Goal: Information Seeking & Learning: Find specific fact

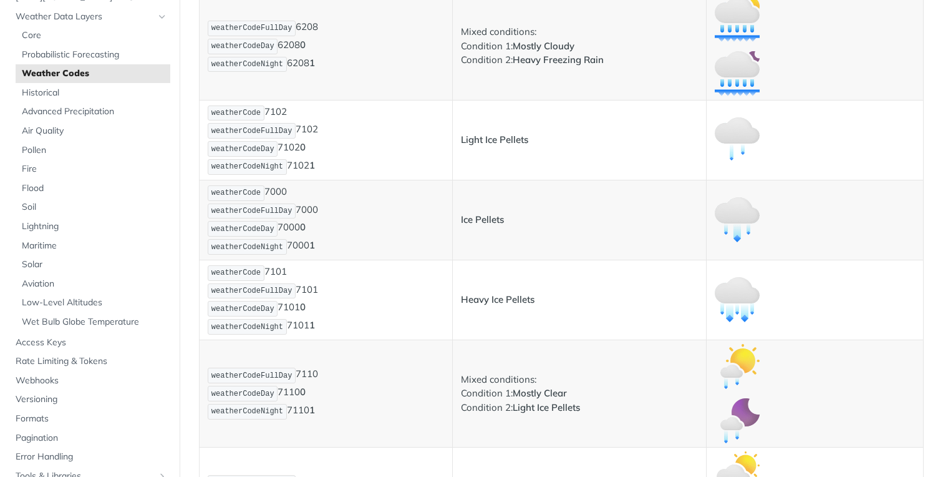
scroll to position [7124, 0]
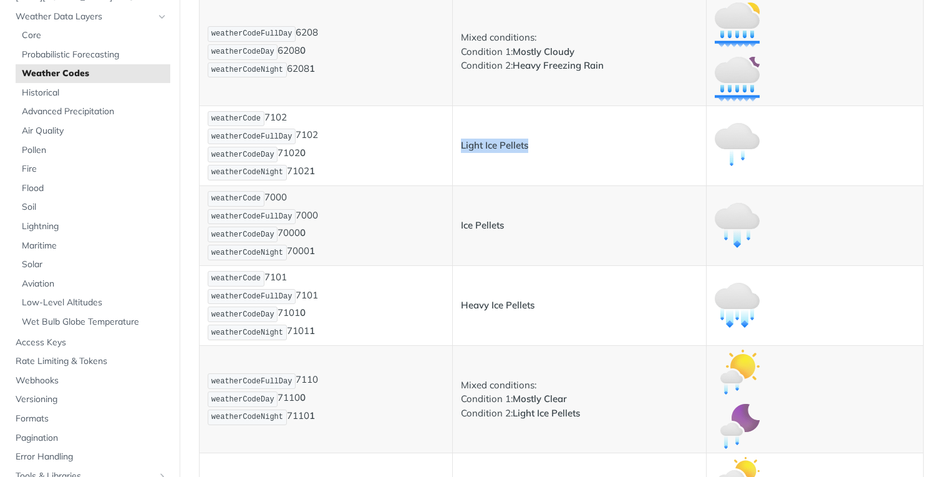
drag, startPoint x: 533, startPoint y: 146, endPoint x: 457, endPoint y: 138, distance: 76.5
click at [457, 138] on td "Light Ice Pellets" at bounding box center [579, 145] width 253 height 80
copy strong "Light Ice Pellets"
drag, startPoint x: 503, startPoint y: 226, endPoint x: 459, endPoint y: 222, distance: 43.9
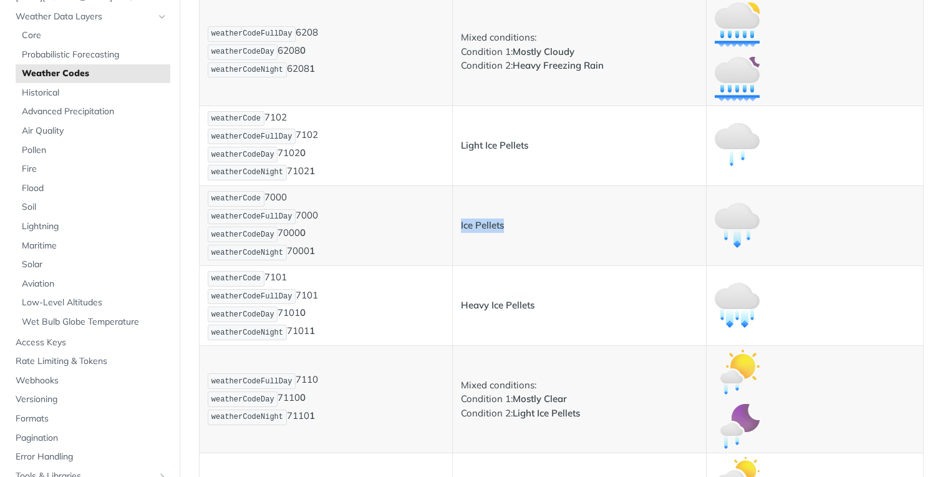
click at [461, 222] on p "Ice Pellets" at bounding box center [579, 225] width 236 height 14
copy strong "Ice Pellets"
drag, startPoint x: 542, startPoint y: 305, endPoint x: 454, endPoint y: 302, distance: 88.0
click at [454, 302] on td "Heavy Ice Pellets" at bounding box center [579, 305] width 253 height 80
copy strong "Heavy Ice Pellets"
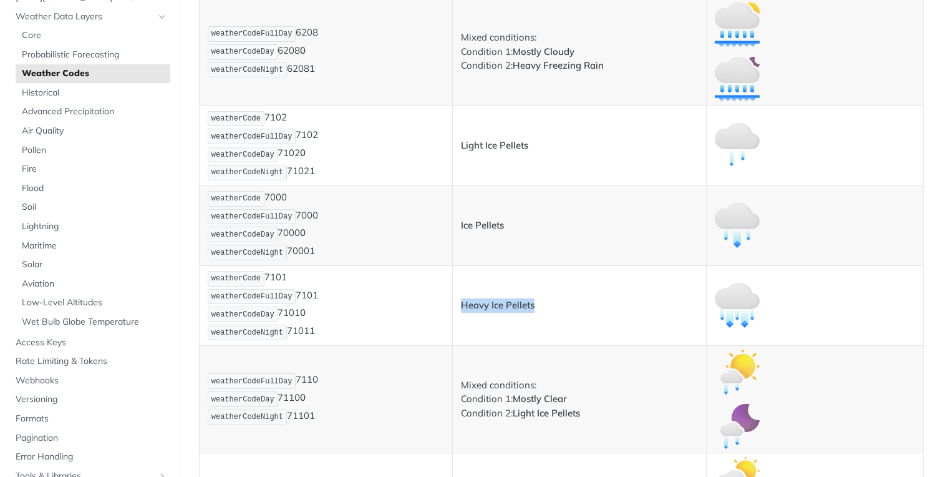
click at [661, 303] on p "Heavy Ice Pellets" at bounding box center [579, 305] width 236 height 14
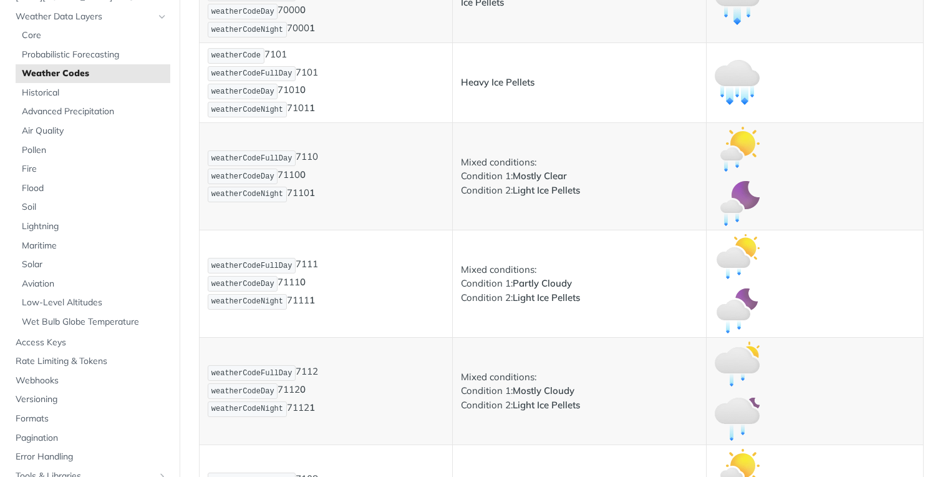
scroll to position [7373, 0]
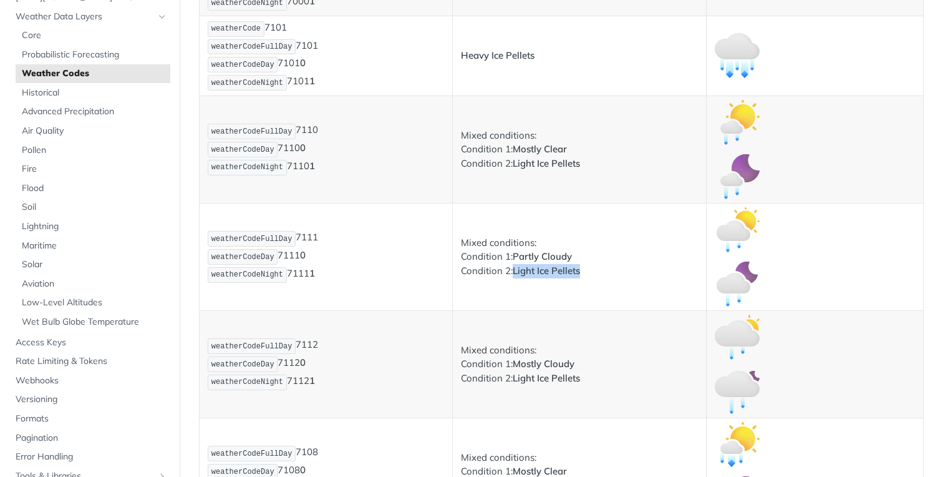
drag, startPoint x: 512, startPoint y: 268, endPoint x: 614, endPoint y: 267, distance: 101.7
click at [614, 267] on p "Mixed conditions: Condition 1: Partly Cloudy Condition 2: Light Ice Pellets" at bounding box center [579, 257] width 236 height 42
copy strong "Light Ice Pellets"
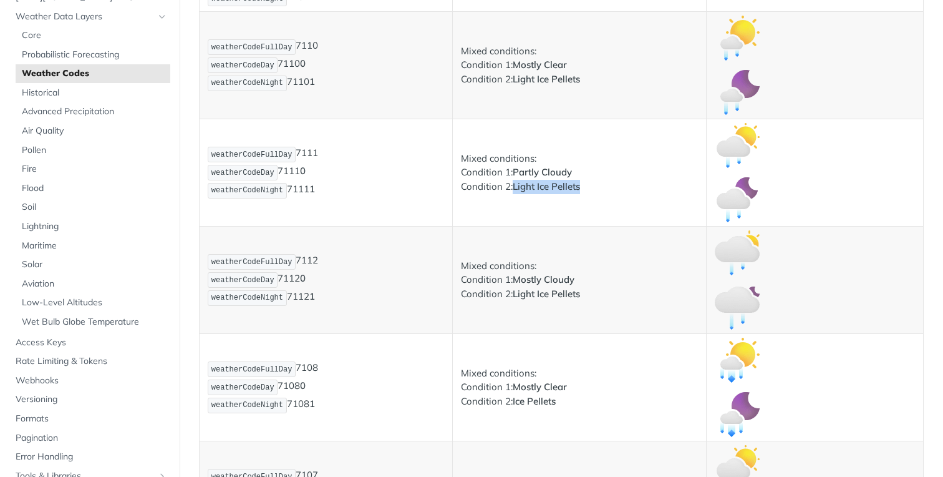
scroll to position [7528, 0]
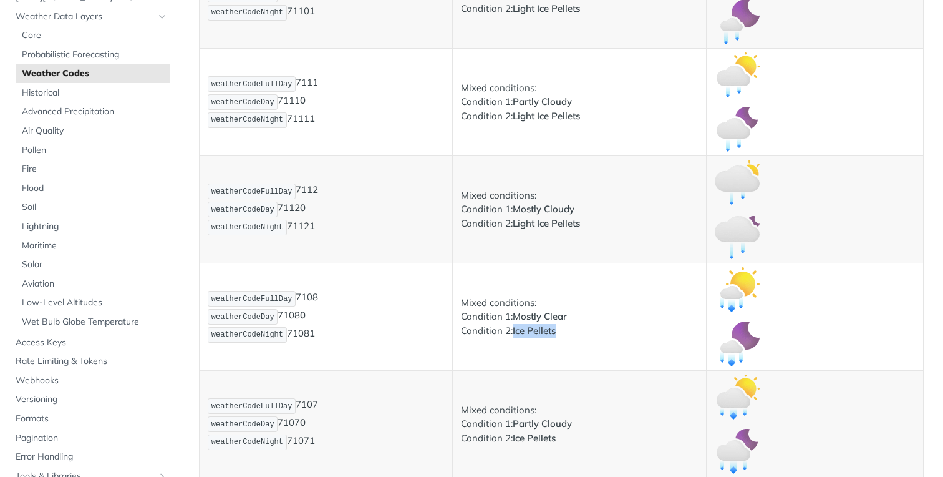
drag, startPoint x: 560, startPoint y: 331, endPoint x: 512, endPoint y: 332, distance: 48.7
click at [512, 332] on p "Mixed conditions: Condition 1: Mostly Clear Condition 2: Ice Pellets" at bounding box center [579, 317] width 236 height 42
copy strong "Ice Pellets"
click at [590, 340] on td "Mixed conditions: Condition 1: Mostly Clear Condition 2: Ice Pellets" at bounding box center [579, 316] width 253 height 107
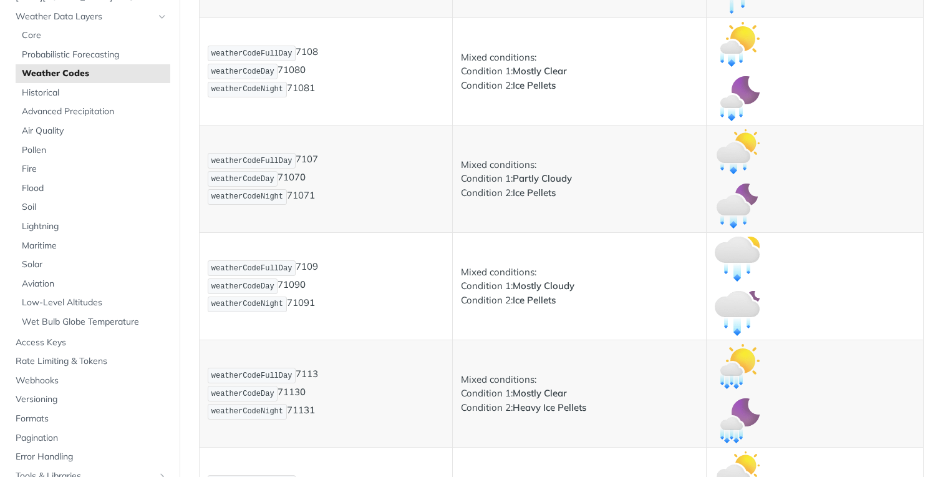
scroll to position [7776, 0]
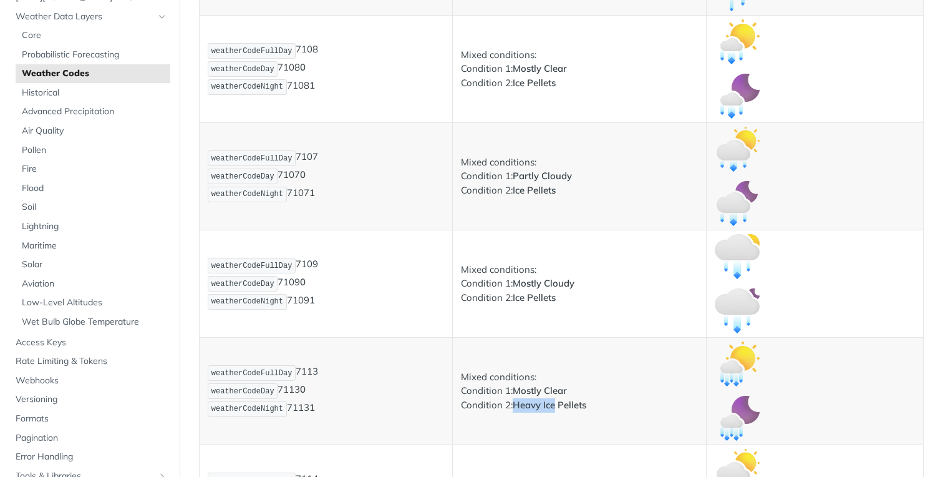
drag, startPoint x: 512, startPoint y: 407, endPoint x: 553, endPoint y: 407, distance: 40.6
click at [553, 407] on strong "Heavy Ice Pellets" at bounding box center [550, 405] width 74 height 12
copy strong "Heavy Ice"
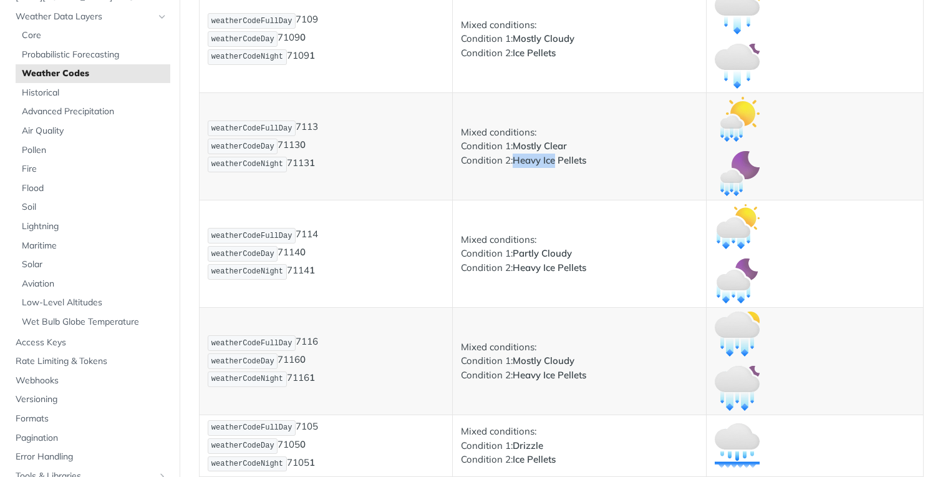
scroll to position [8021, 0]
copy strong "Heavy Ice"
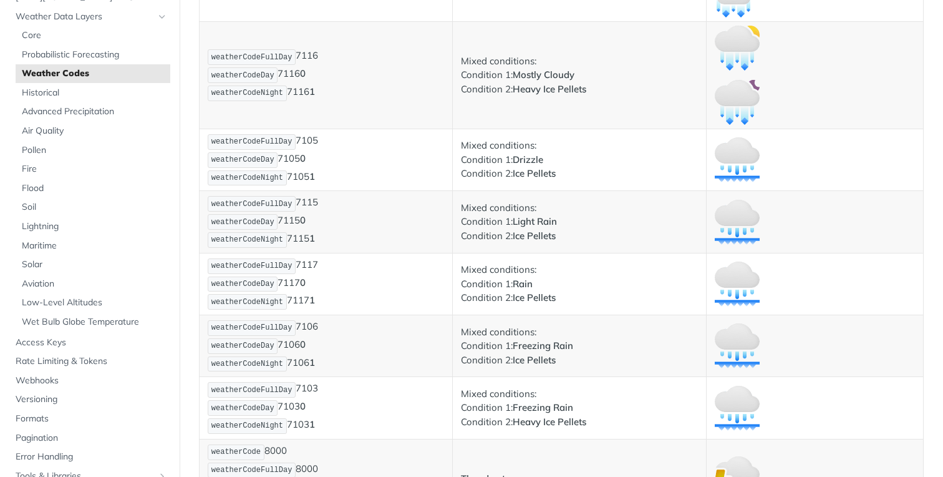
scroll to position [8310, 0]
